Goal: Information Seeking & Learning: Learn about a topic

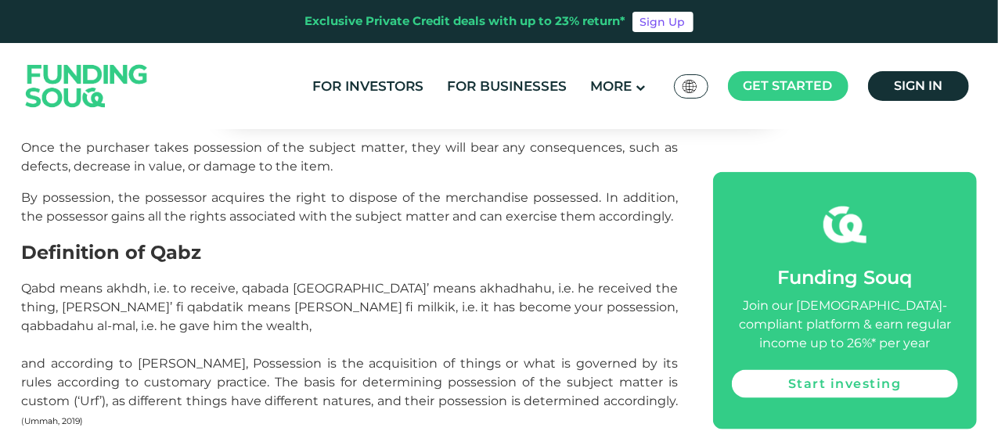
scroll to position [940, 0]
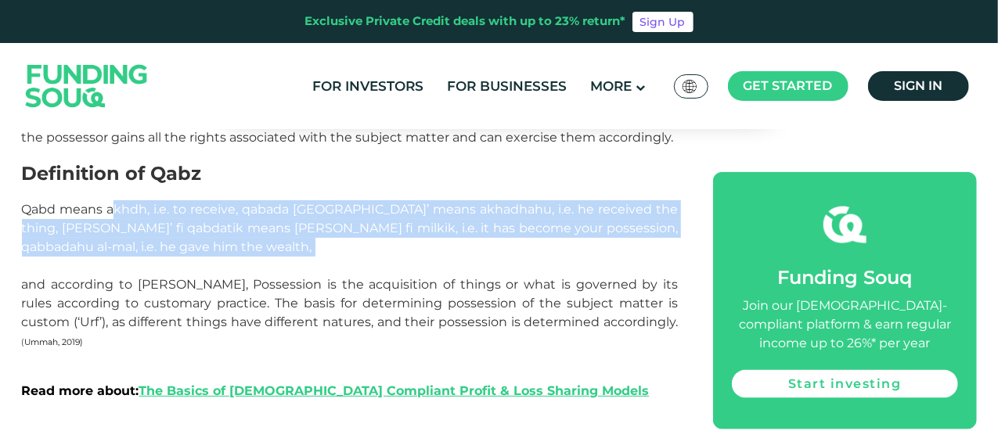
drag, startPoint x: 116, startPoint y: 164, endPoint x: 424, endPoint y: 226, distance: 313.9
click at [422, 225] on p "Qabd means akhdh, i.e. to receive, qabada al-shay’ means akhadhahu, i.e. he rec…" at bounding box center [350, 284] width 657 height 169
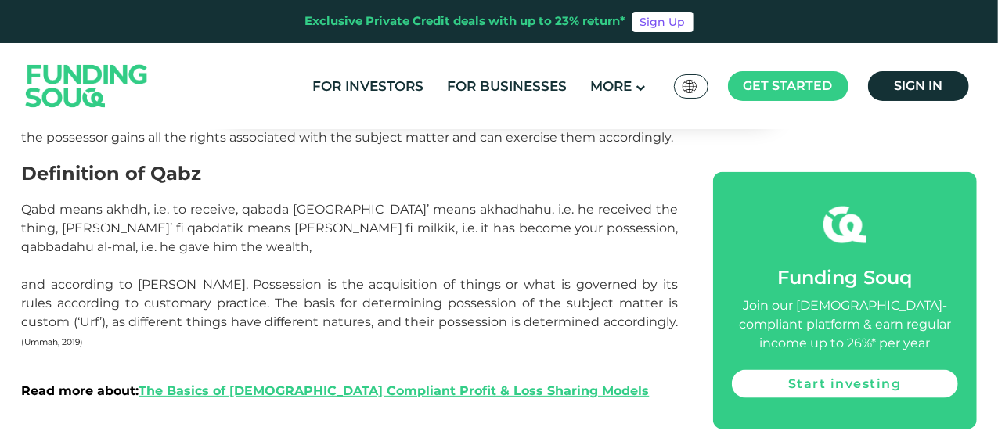
click at [474, 250] on span "Qabd means akhdh, i.e. to receive, qabada al-shay’ means akhadhahu, i.e. he rec…" at bounding box center [350, 275] width 657 height 146
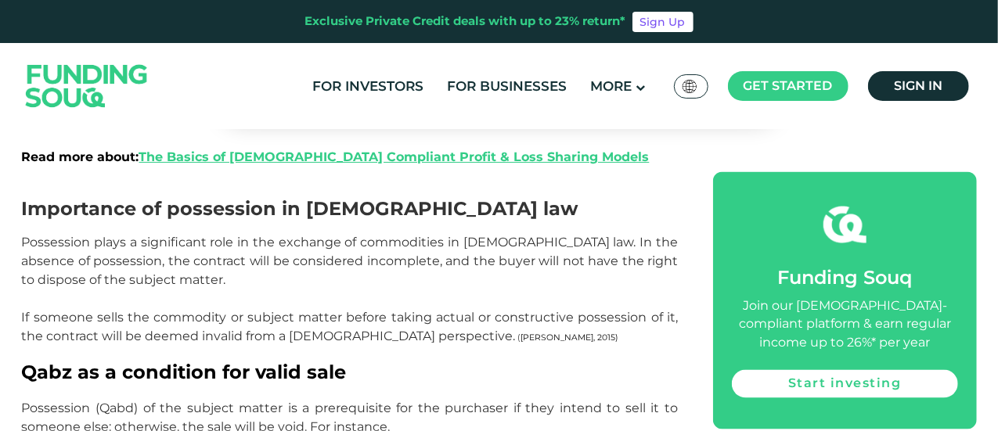
scroll to position [1174, 0]
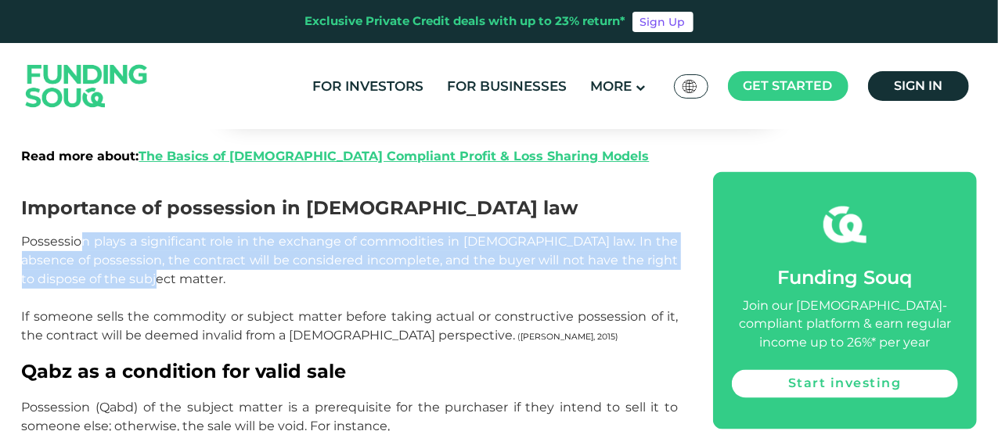
drag, startPoint x: 96, startPoint y: 201, endPoint x: 352, endPoint y: 231, distance: 257.8
click at [352, 233] on p "Possession plays a significant role in the exchange of commodities in Islamic l…" at bounding box center [350, 289] width 657 height 113
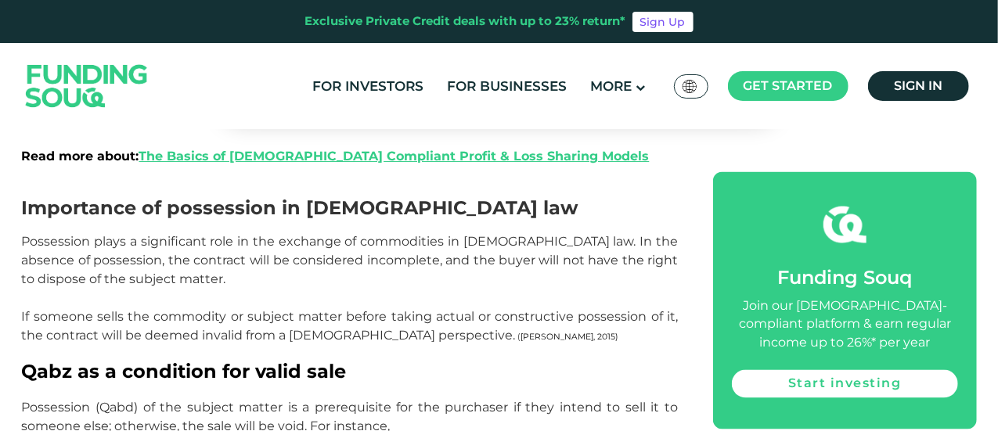
click at [413, 247] on p "Possession plays a significant role in the exchange of commodities in Islamic l…" at bounding box center [350, 289] width 657 height 113
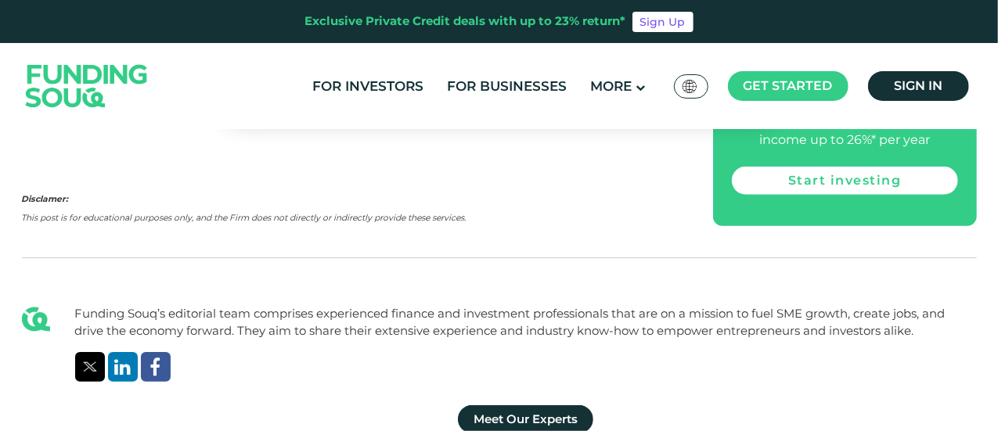
scroll to position [3289, 0]
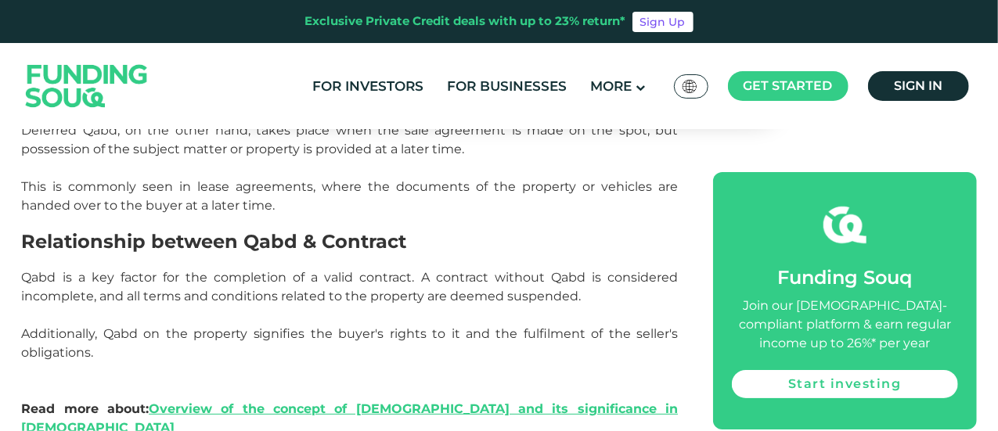
scroll to position [3054, 0]
